Goal: Check status: Check status

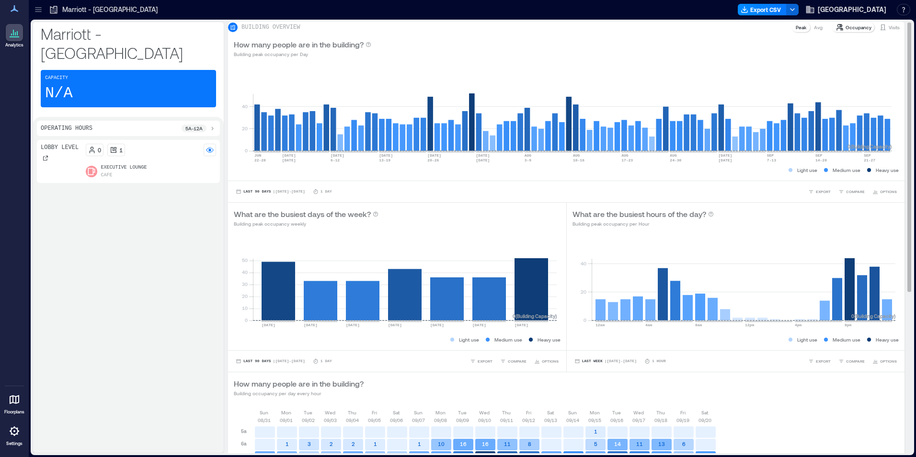
click at [889, 31] on p "Visits" at bounding box center [894, 27] width 11 height 8
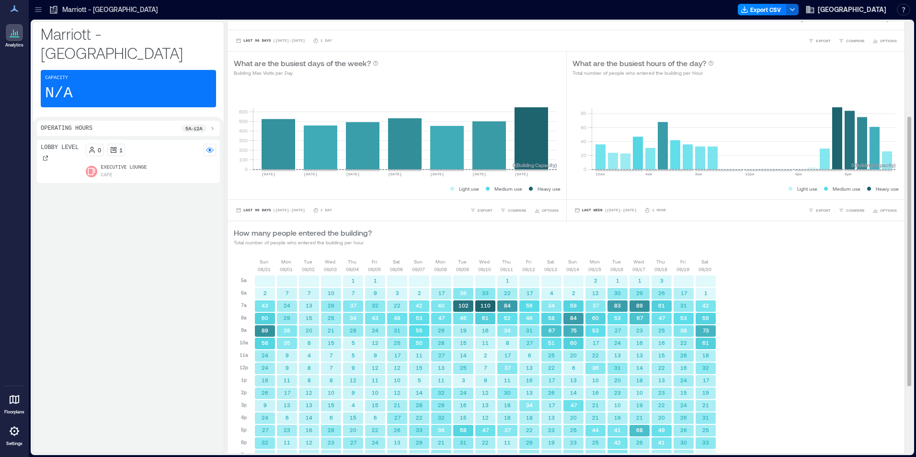
scroll to position [260, 0]
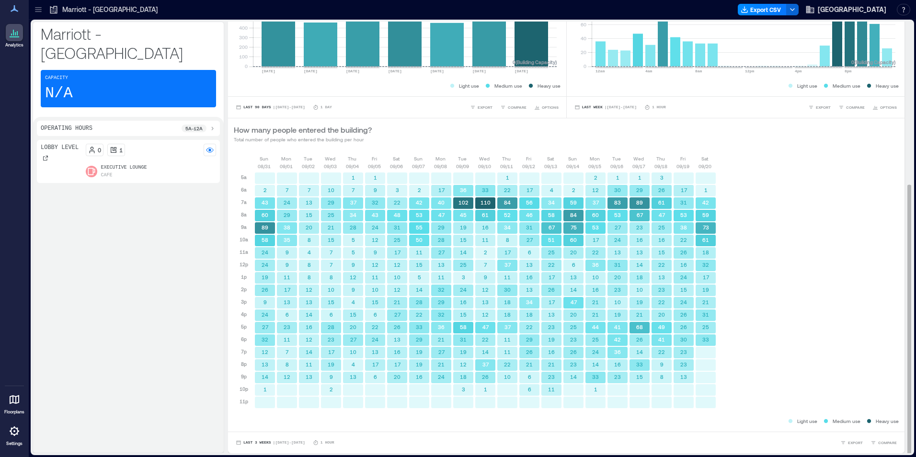
click at [266, 437] on div "Last 3 Weeks | [DATE] - [DATE] 1 Hour EXPORT COMPARE" at bounding box center [566, 443] width 677 height 22
click at [264, 443] on span "Last 3 Weeks" at bounding box center [257, 443] width 28 height 0
click at [262, 425] on span "Custom" at bounding box center [253, 425] width 21 height 7
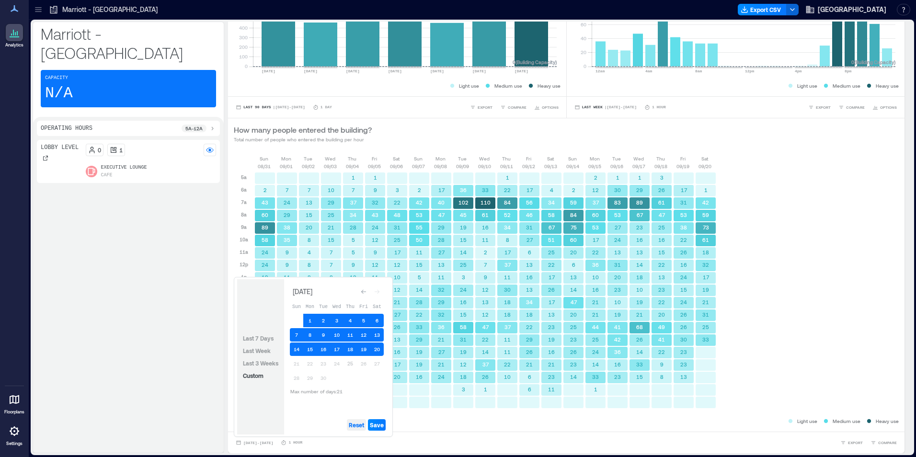
click at [359, 426] on span "Reset" at bounding box center [356, 425] width 15 height 8
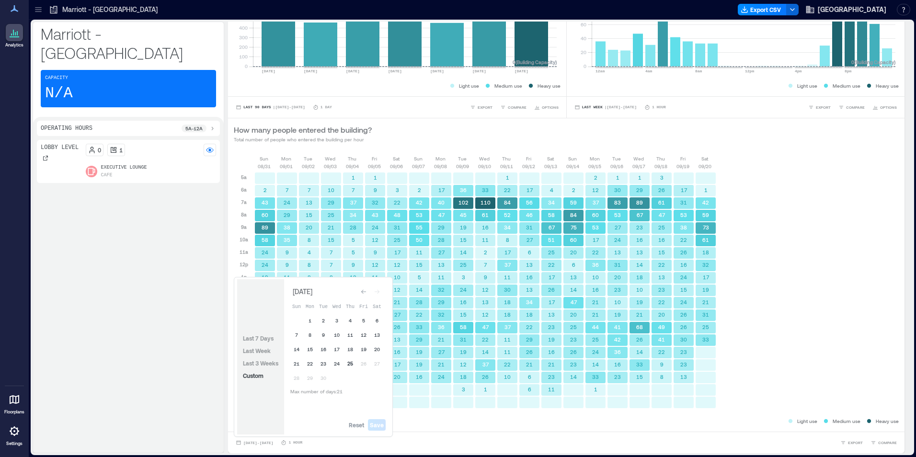
click at [350, 363] on button "25" at bounding box center [350, 363] width 13 height 13
click at [334, 362] on button "24" at bounding box center [336, 363] width 13 height 13
click at [377, 425] on span "Save" at bounding box center [377, 425] width 14 height 8
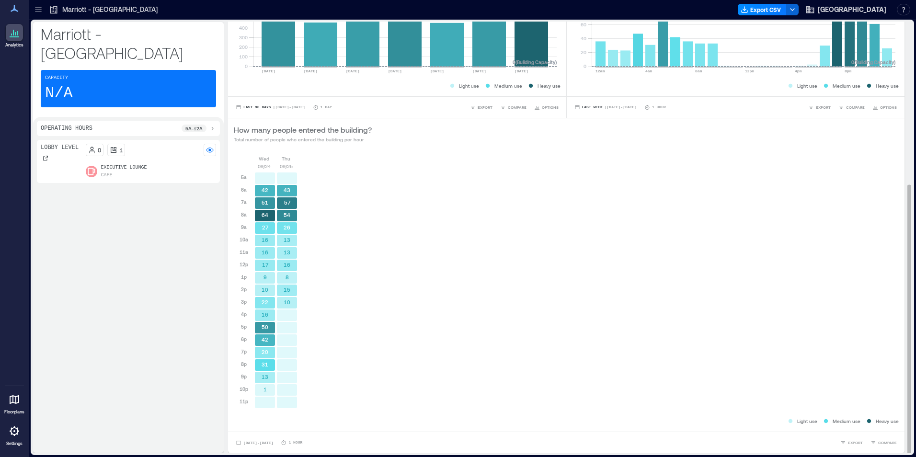
scroll to position [1, 0]
drag, startPoint x: 800, startPoint y: 209, endPoint x: 744, endPoint y: 204, distance: 55.8
click at [800, 209] on div "[DATE] [DATE] 5a 6a 7a 8a 9a 10a 11a 12p 1p 2p 3p 4p 5p 6p 7p 8p 9p 10p 11p 42 …" at bounding box center [566, 285] width 665 height 262
click at [850, 287] on div "[DATE] [DATE] 5a 6a 7a 8a 9a 10a 11a 12p 1p 2p 3p 4p 5p 6p 7p 8p 9p 10p 11p 42 …" at bounding box center [566, 285] width 665 height 262
click at [864, 236] on div "[DATE] [DATE] 5a 6a 7a 8a 9a 10a 11a 12p 1p 2p 3p 4p 5p 6p 7p 8p 9p 10p 11p 42 …" at bounding box center [566, 285] width 665 height 262
